Goal: Task Accomplishment & Management: Manage account settings

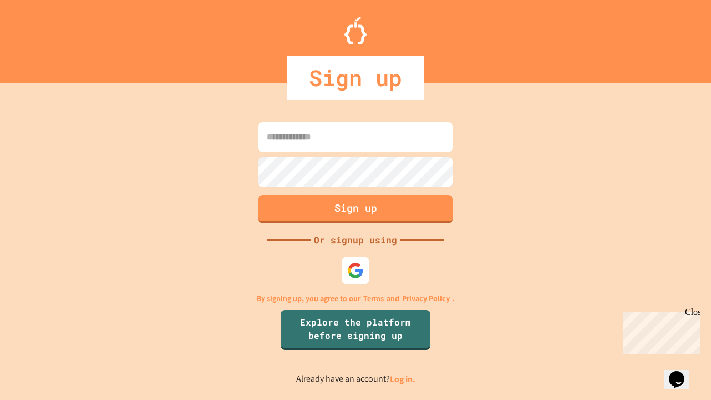
click at [403, 379] on link "Log in." at bounding box center [403, 379] width 26 height 12
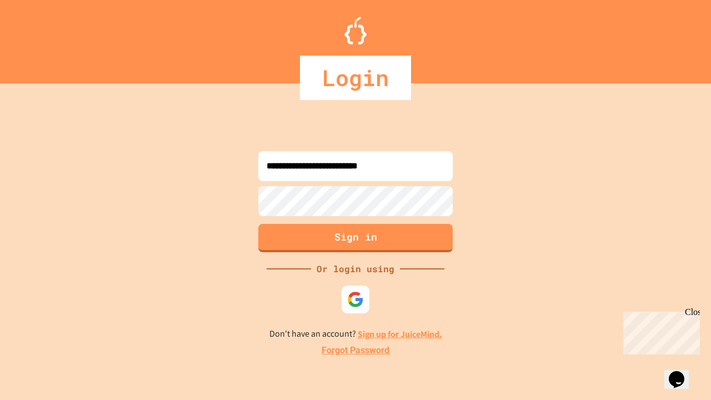
type input "**********"
